Goal: Find specific page/section: Find specific page/section

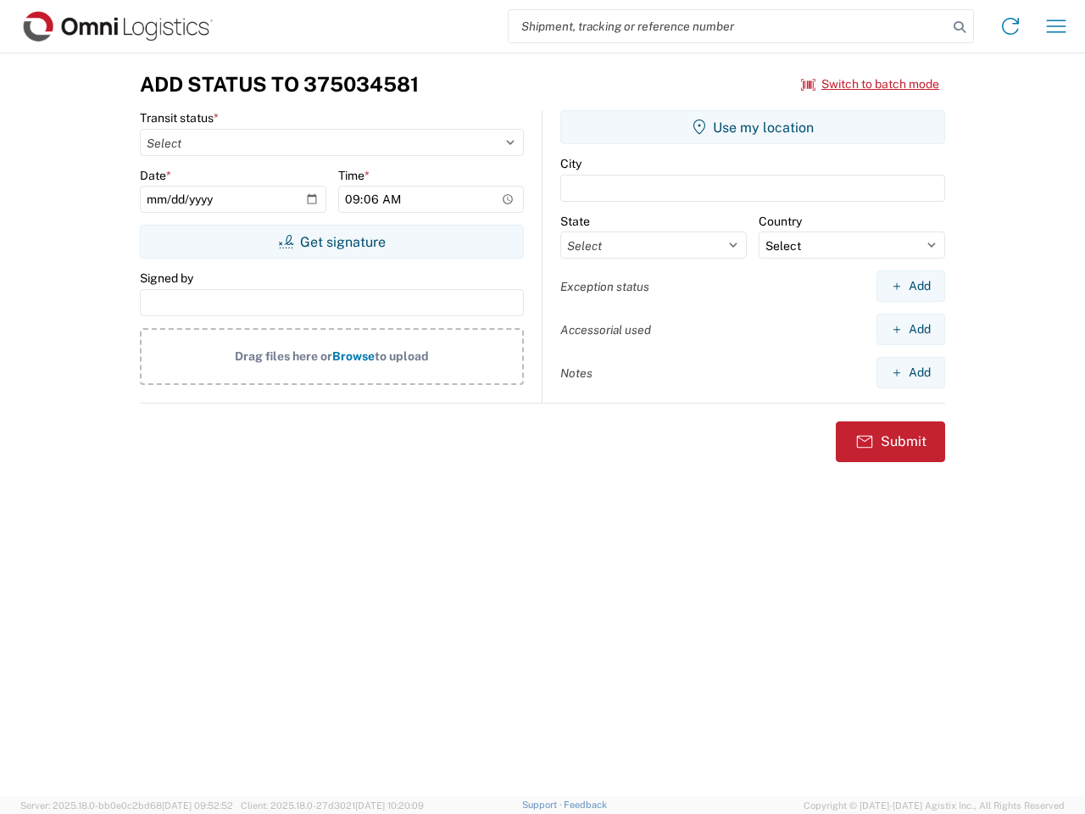
click at [728, 26] on input "search" at bounding box center [728, 26] width 439 height 32
click at [960, 27] on icon at bounding box center [960, 27] width 24 height 24
click at [1010, 26] on icon at bounding box center [1010, 26] width 27 height 27
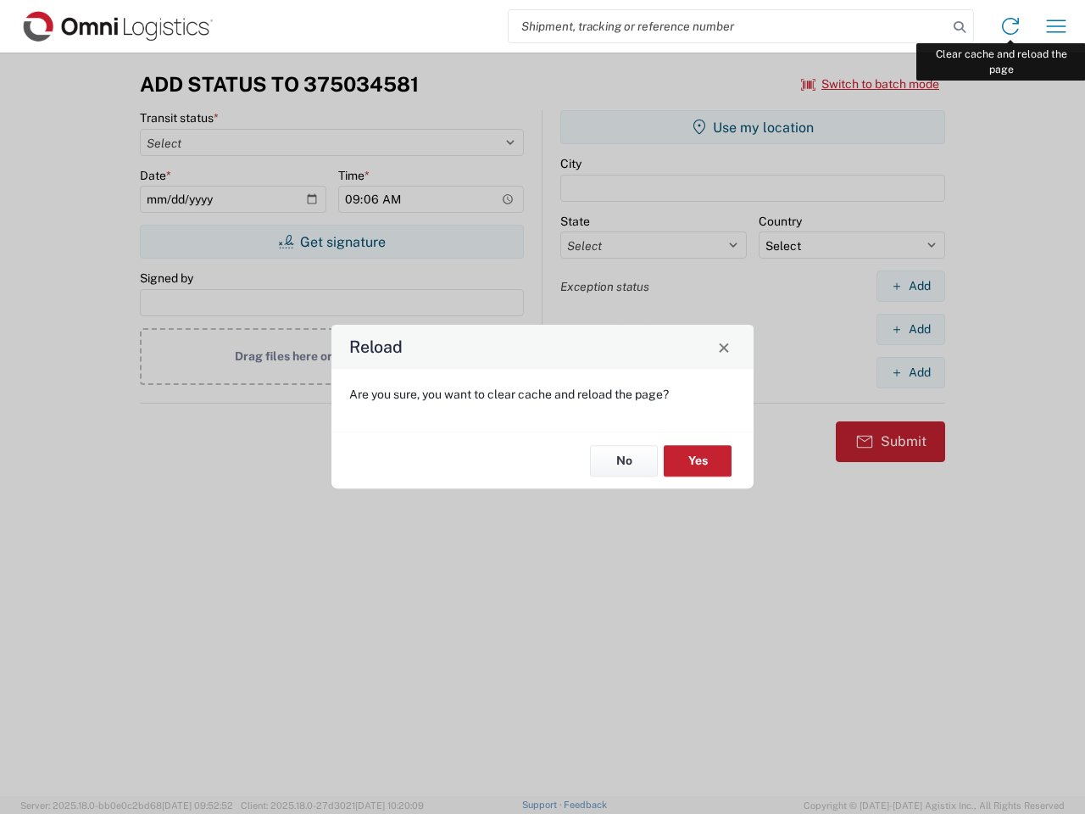
click at [1056, 26] on div "Reload Are you sure, you want to clear cache and reload the page? No Yes" at bounding box center [542, 407] width 1085 height 814
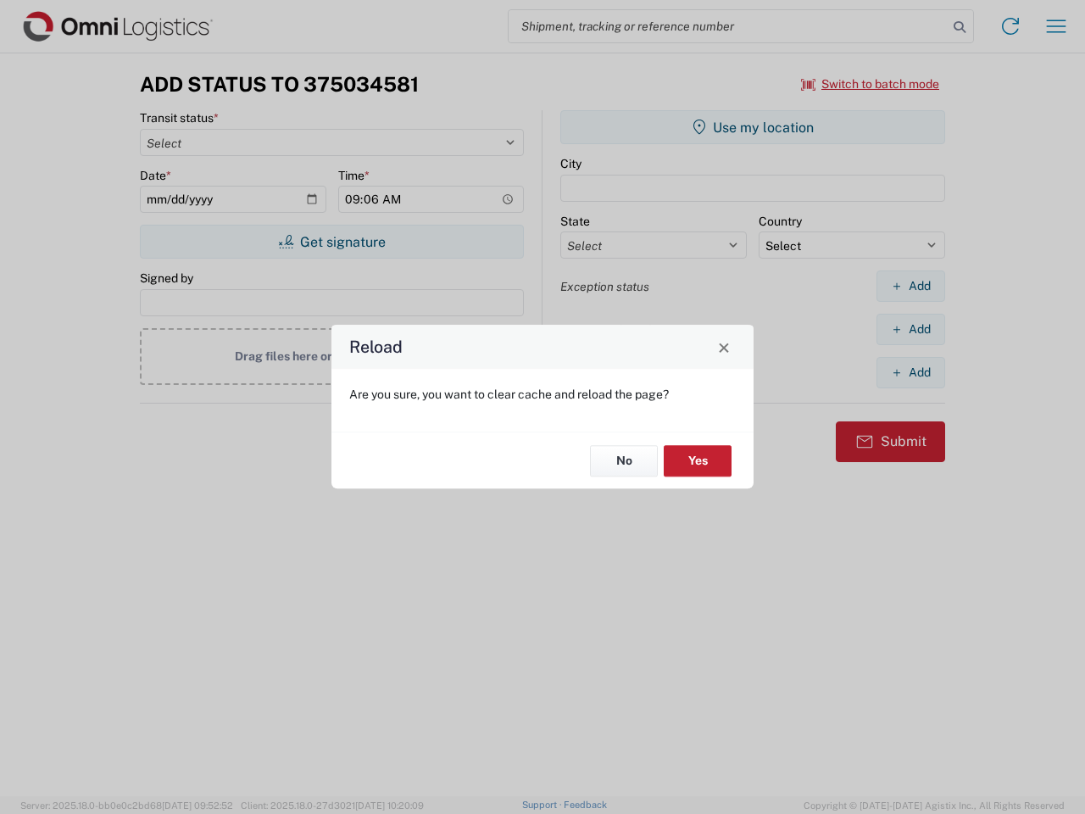
click at [871, 84] on div "Reload Are you sure, you want to clear cache and reload the page? No Yes" at bounding box center [542, 407] width 1085 height 814
click at [331, 242] on div "Reload Are you sure, you want to clear cache and reload the page? No Yes" at bounding box center [542, 407] width 1085 height 814
click at [753, 127] on div "Reload Are you sure, you want to clear cache and reload the page? No Yes" at bounding box center [542, 407] width 1085 height 814
click at [910, 286] on div "Reload Are you sure, you want to clear cache and reload the page? No Yes" at bounding box center [542, 407] width 1085 height 814
click at [910, 329] on div "Reload Are you sure, you want to clear cache and reload the page? No Yes" at bounding box center [542, 407] width 1085 height 814
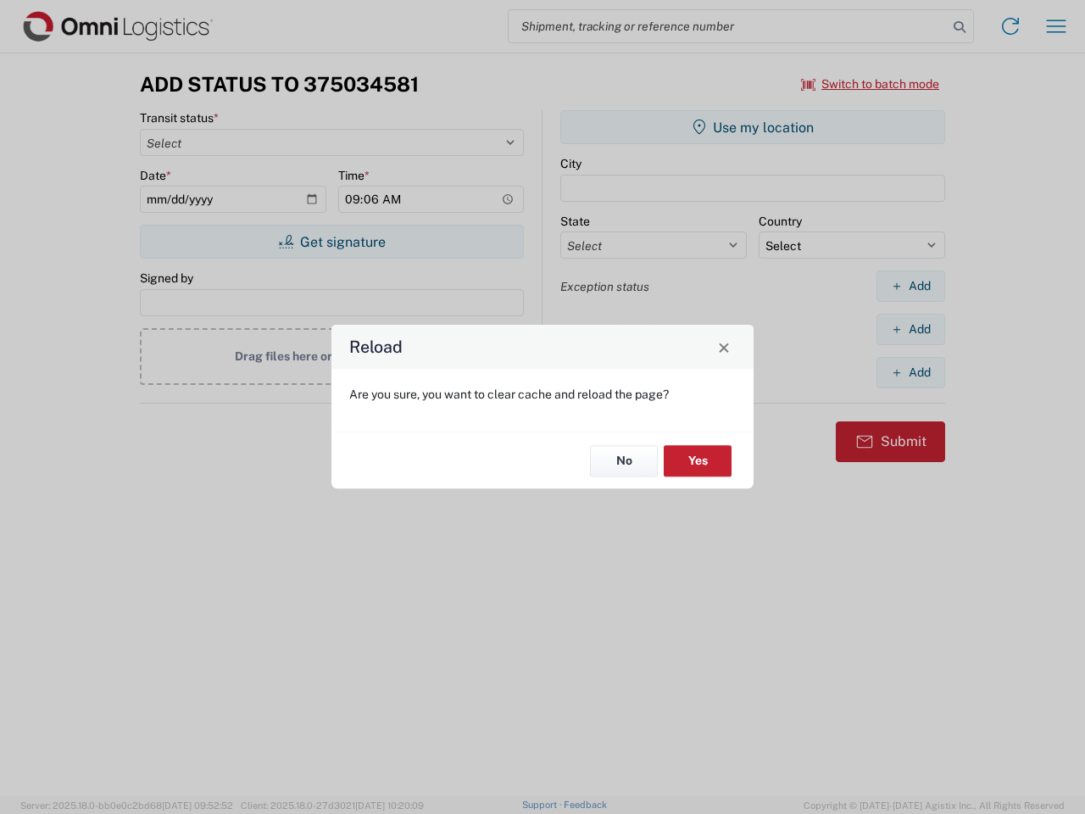
click at [910, 372] on div "Reload Are you sure, you want to clear cache and reload the page? No Yes" at bounding box center [542, 407] width 1085 height 814
